Goal: Navigation & Orientation: Find specific page/section

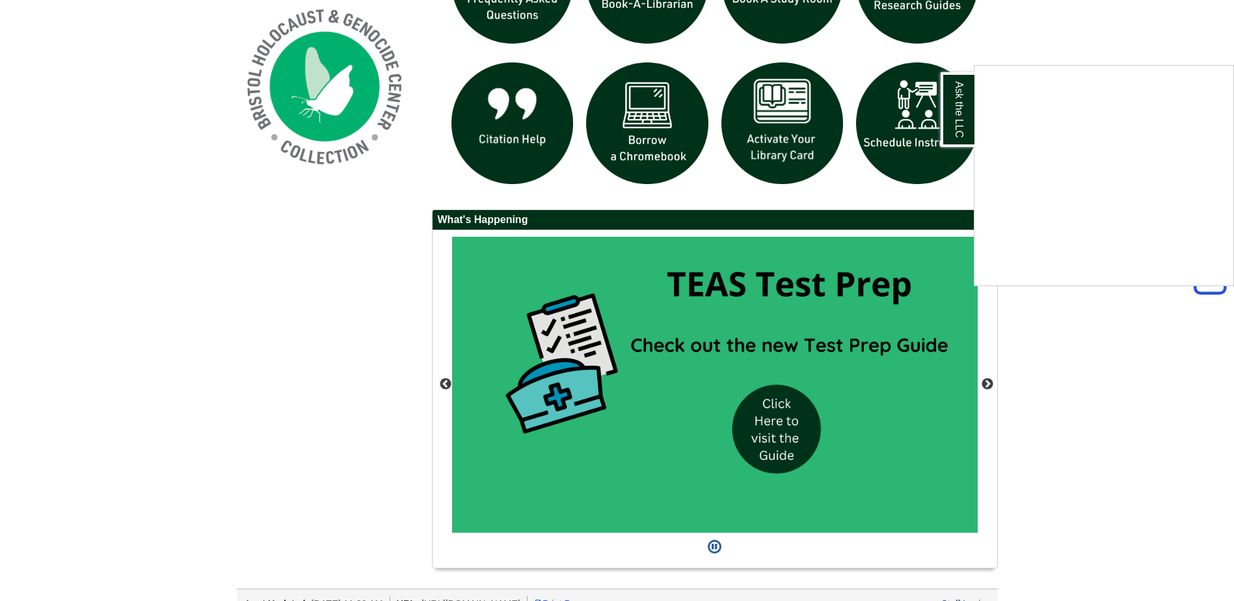
scroll to position [1040, 0]
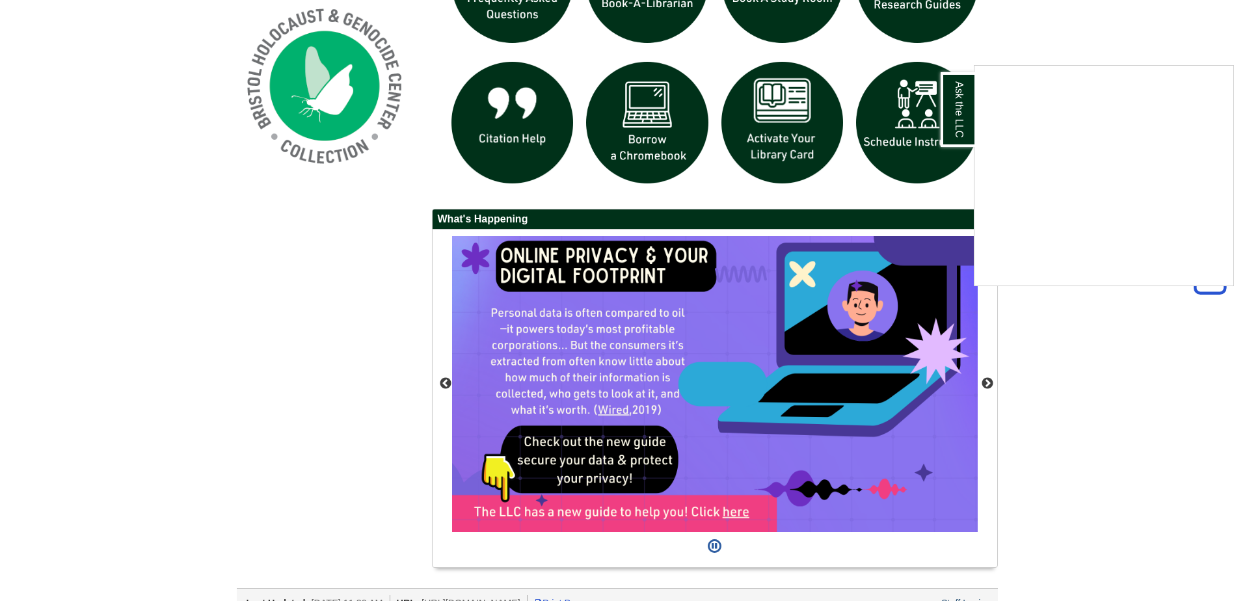
drag, startPoint x: 772, startPoint y: 430, endPoint x: 204, endPoint y: 378, distance: 570.7
click at [204, 378] on div "Ask the LLC" at bounding box center [617, 300] width 1234 height 601
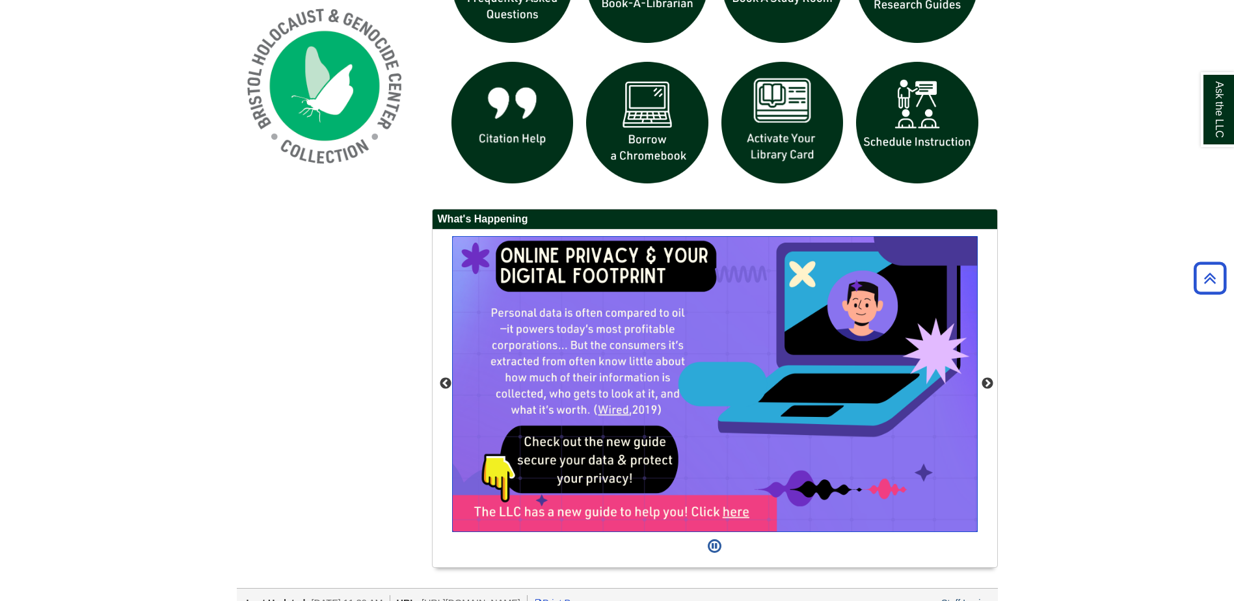
click at [732, 512] on img "slideshow" at bounding box center [714, 384] width 525 height 296
click at [447, 384] on button "Previous" at bounding box center [445, 383] width 13 height 13
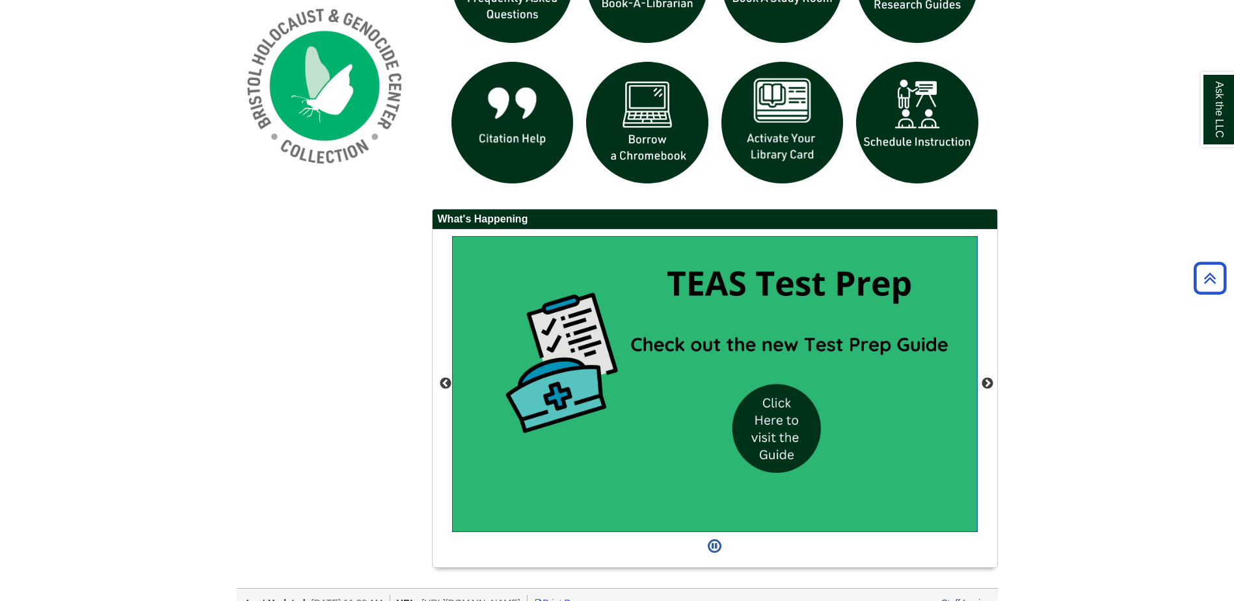
click at [748, 413] on img "slideshow" at bounding box center [714, 384] width 525 height 296
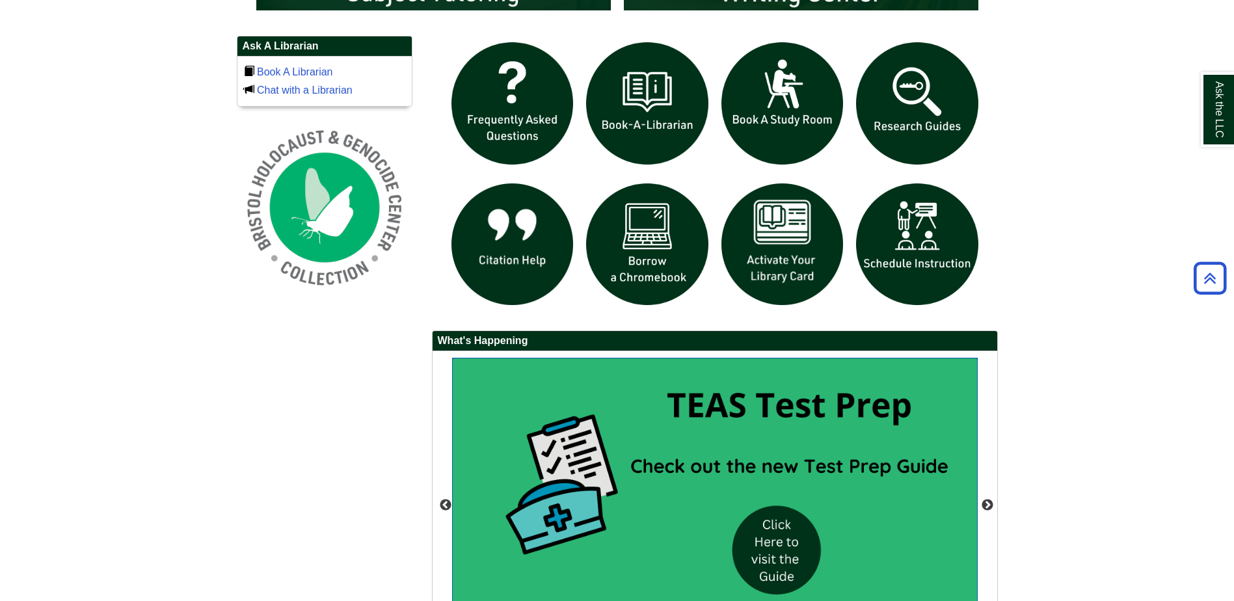
scroll to position [910, 0]
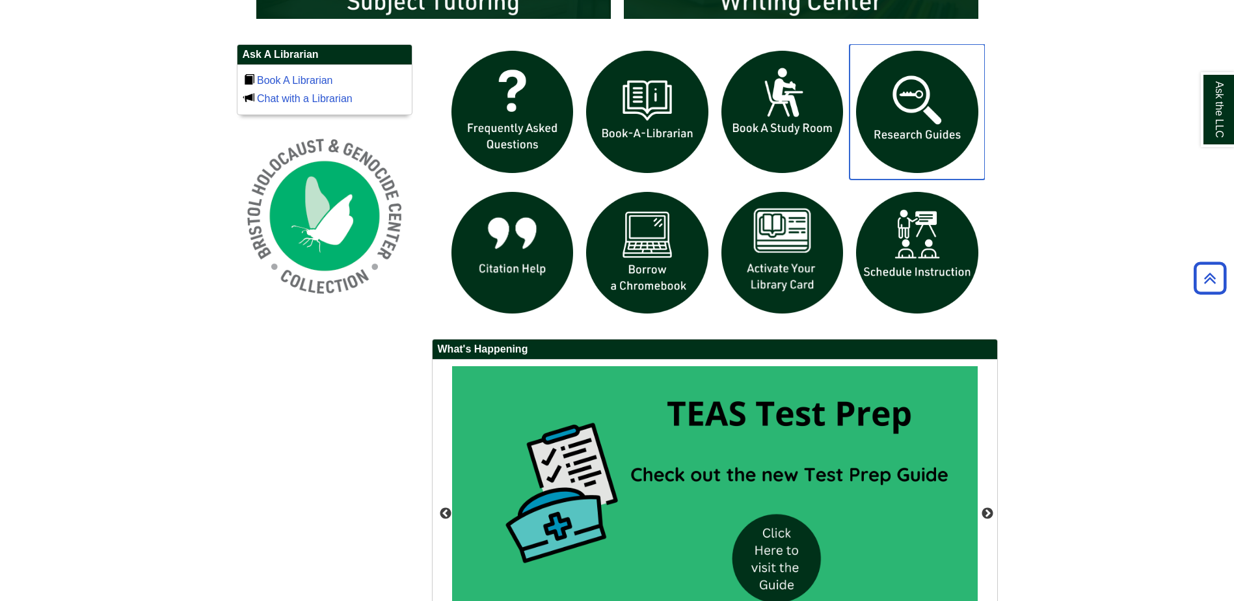
click at [934, 107] on img "slideshow" at bounding box center [916, 111] width 135 height 135
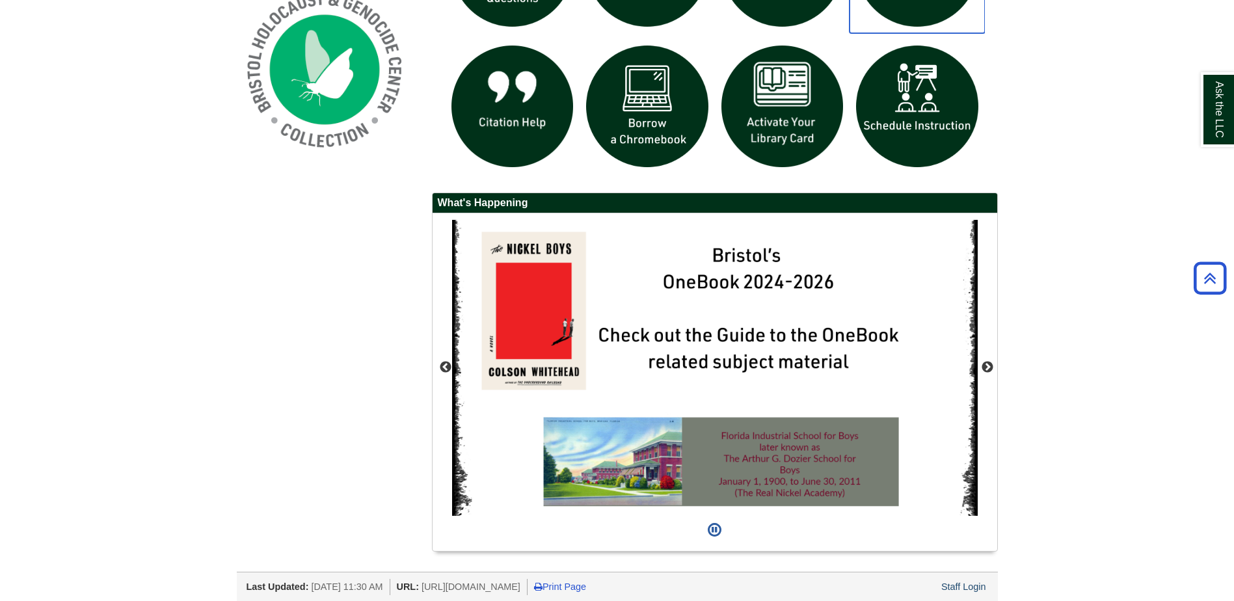
scroll to position [1061, 0]
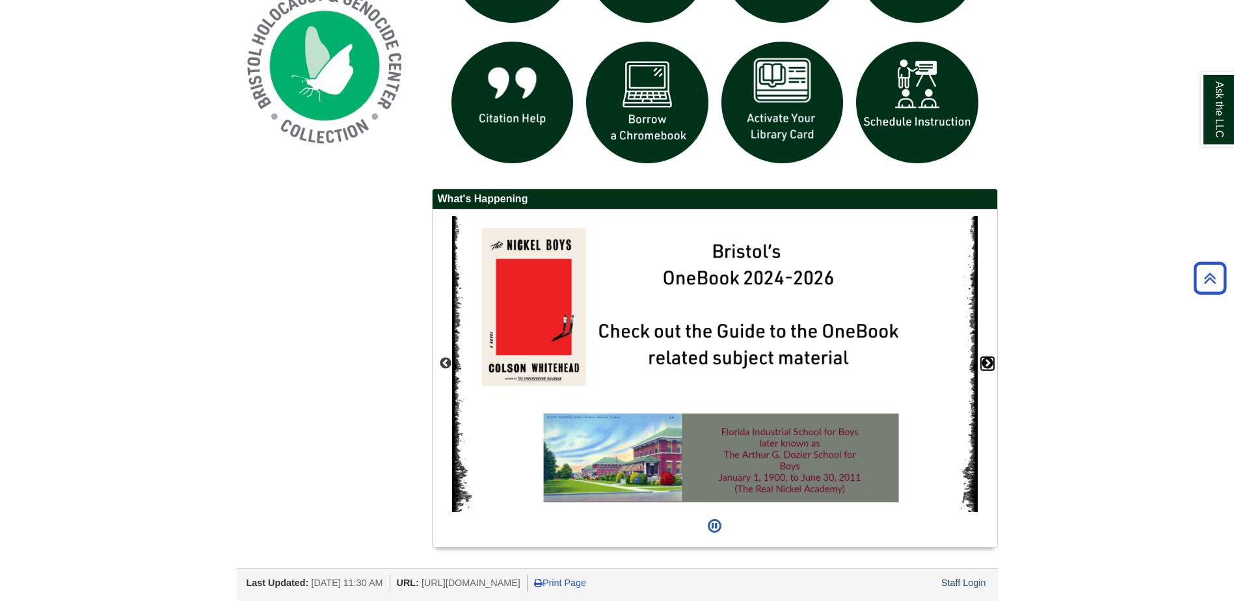
click at [986, 364] on button "Next" at bounding box center [987, 363] width 13 height 13
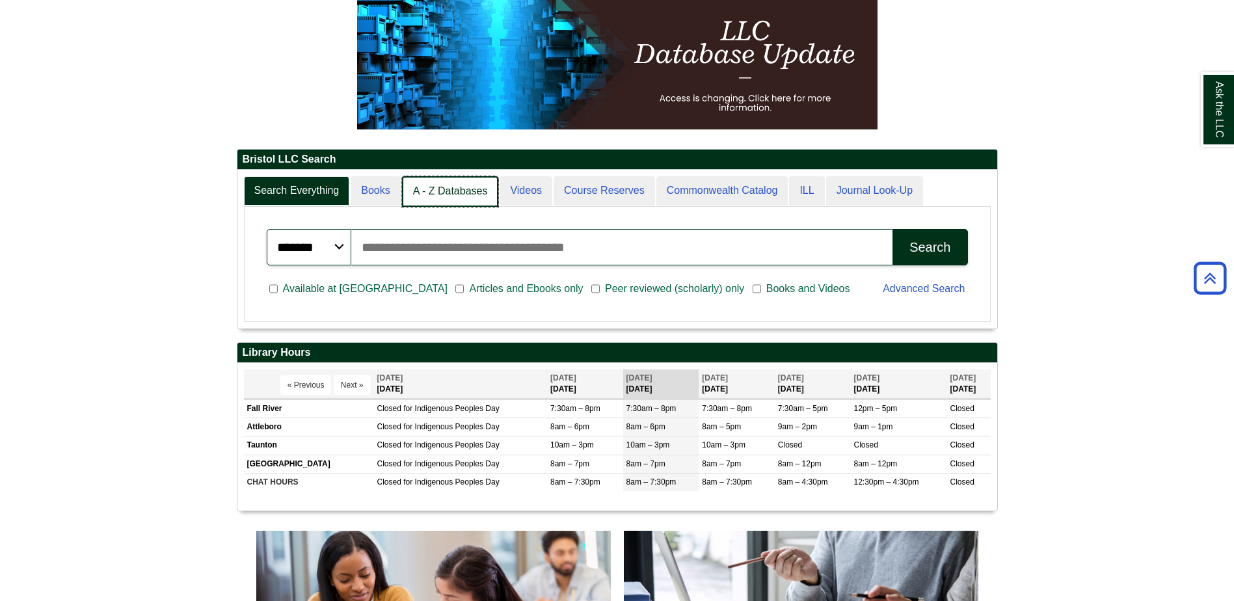
scroll to position [7, 7]
click at [455, 194] on link "A - Z Databases" at bounding box center [450, 191] width 97 height 31
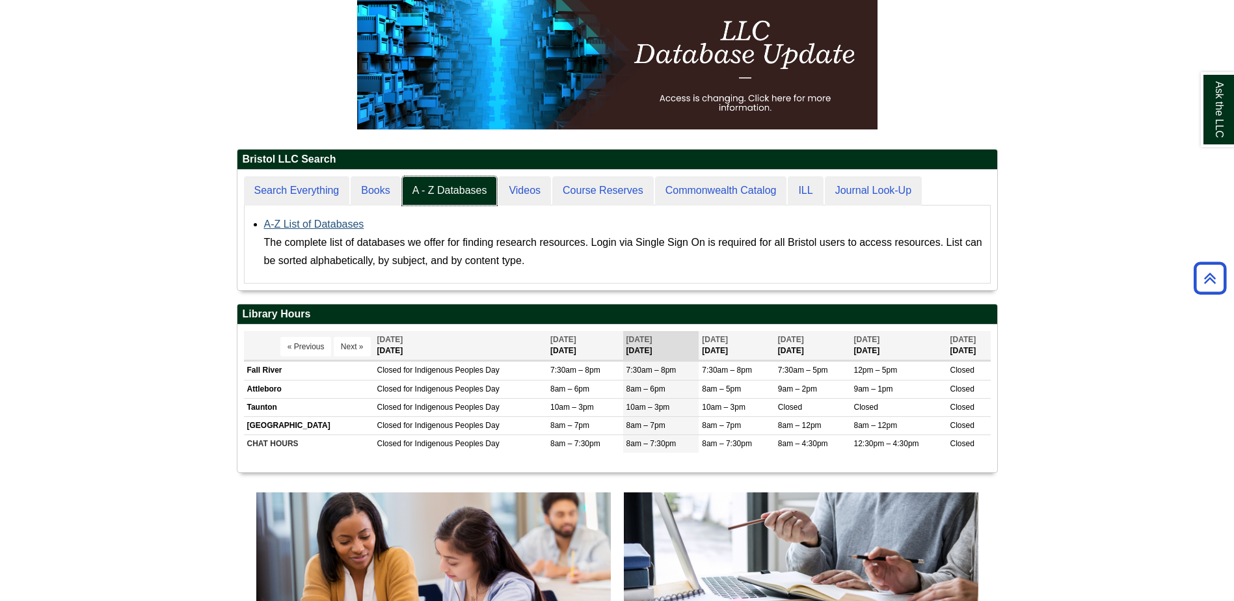
scroll to position [120, 760]
click at [337, 225] on link "A-Z List of Databases" at bounding box center [314, 223] width 100 height 11
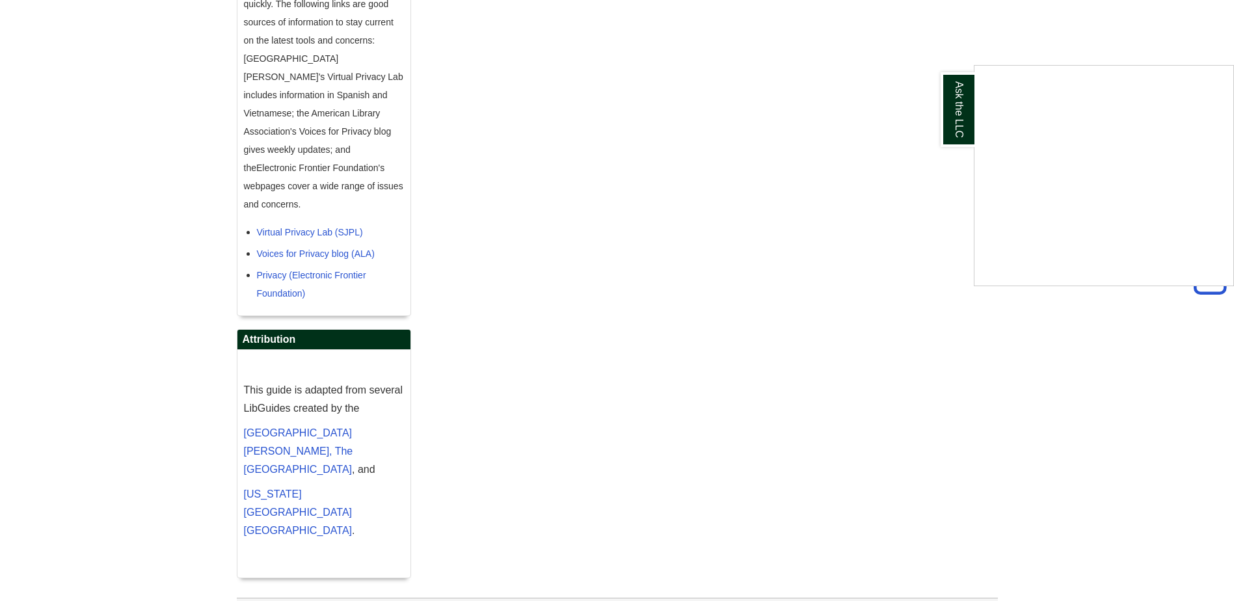
scroll to position [1223, 0]
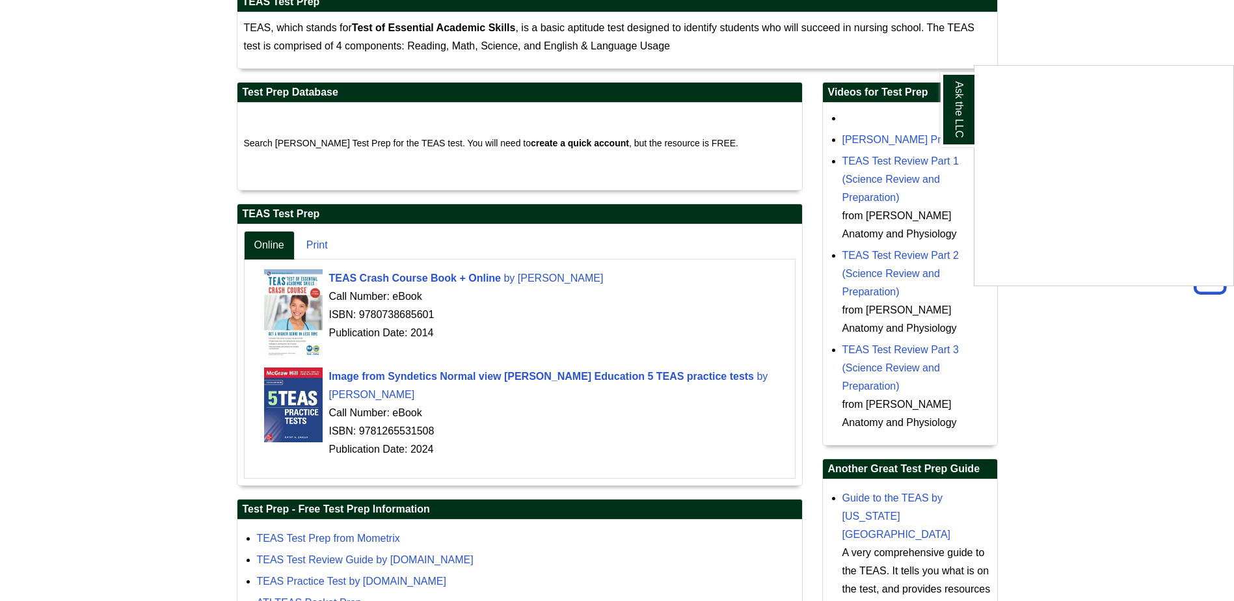
scroll to position [233, 0]
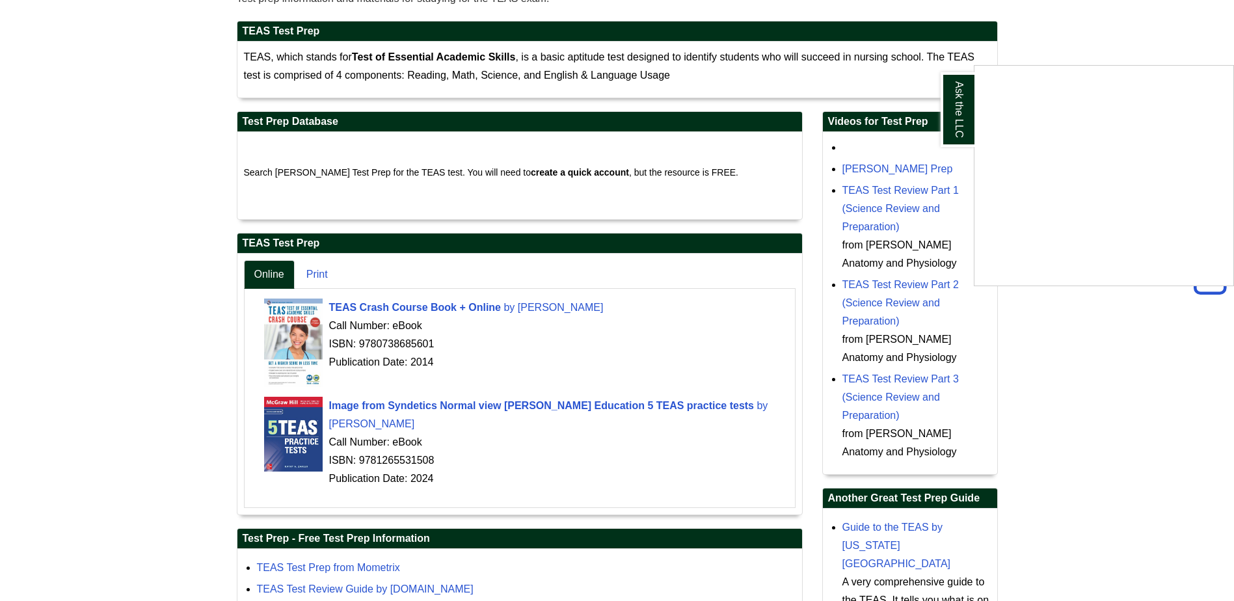
click at [481, 306] on div "Ask the LLC" at bounding box center [617, 300] width 1234 height 601
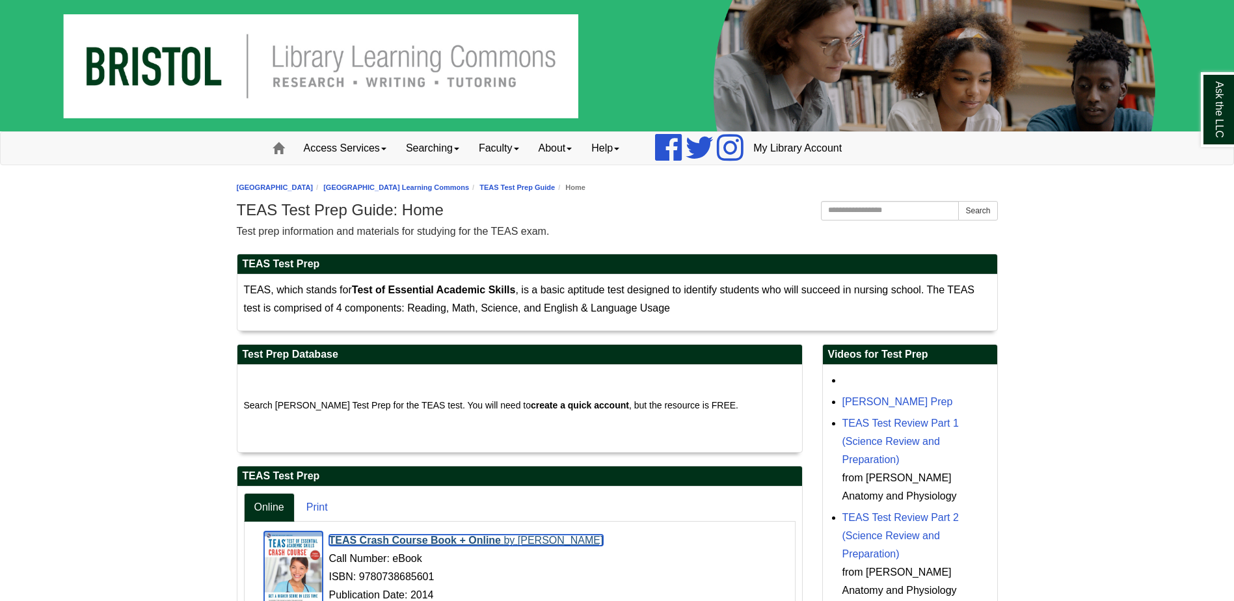
scroll to position [0, 0]
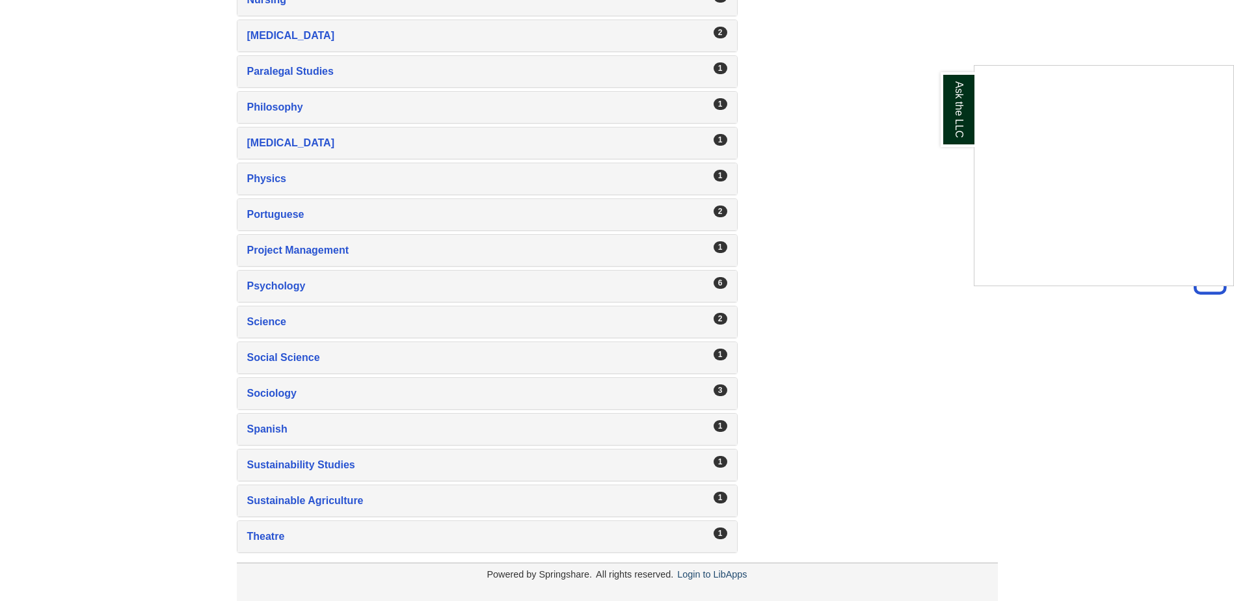
scroll to position [1992, 0]
